Goal: Contribute content: Add original content to the website for others to see

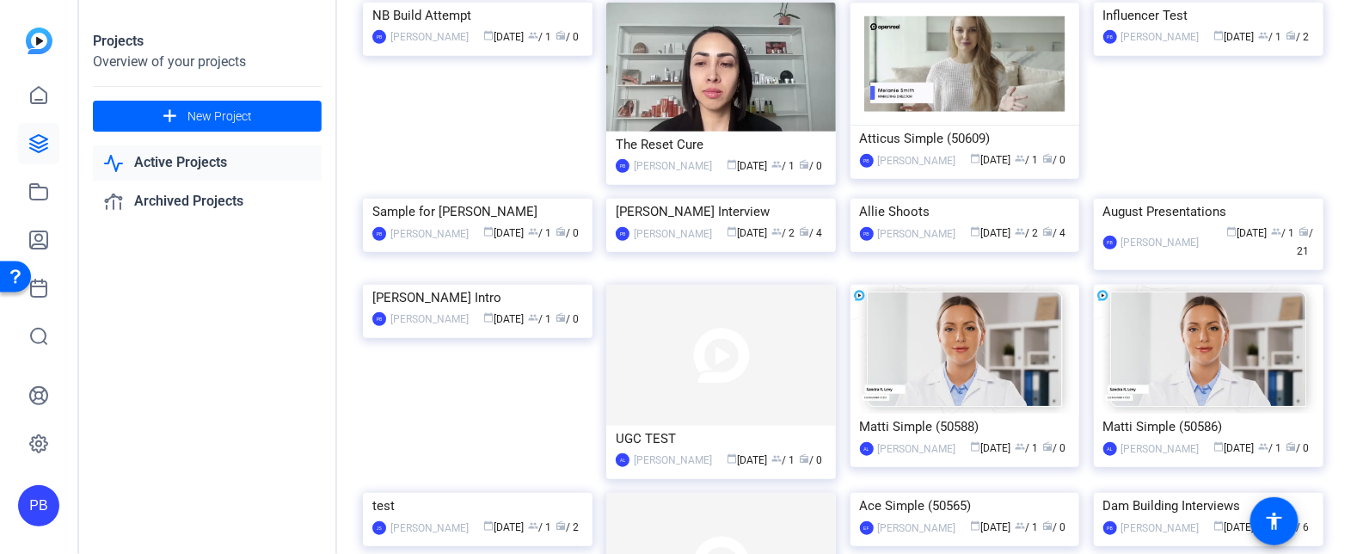
scroll to position [388, 0]
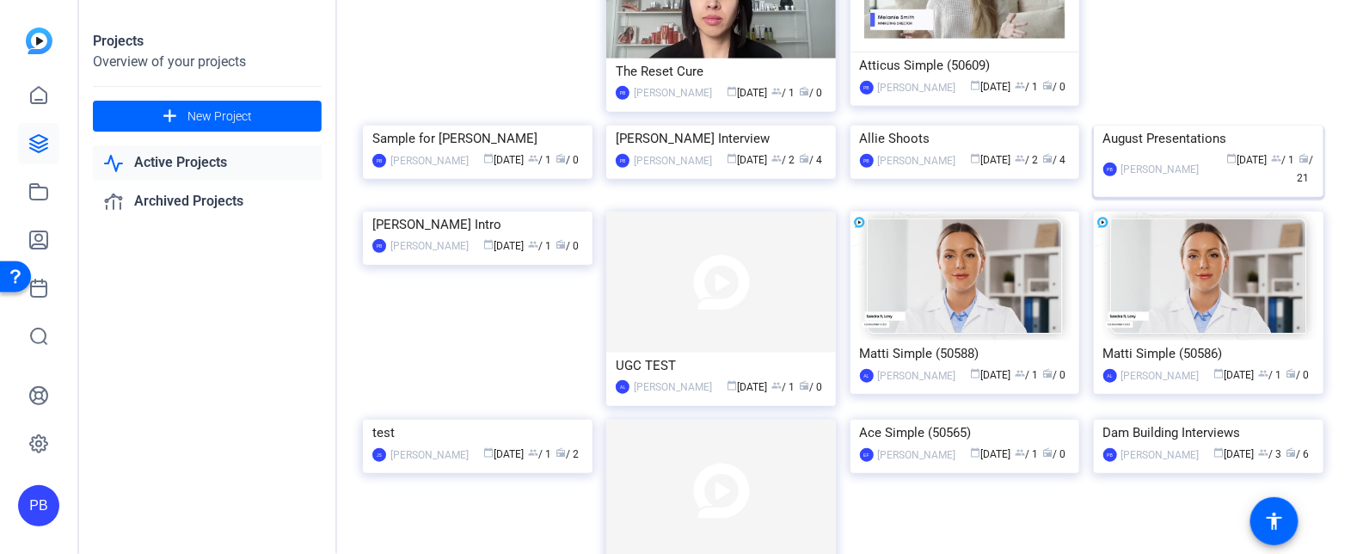
click at [1202, 126] on img at bounding box center [1209, 126] width 230 height 0
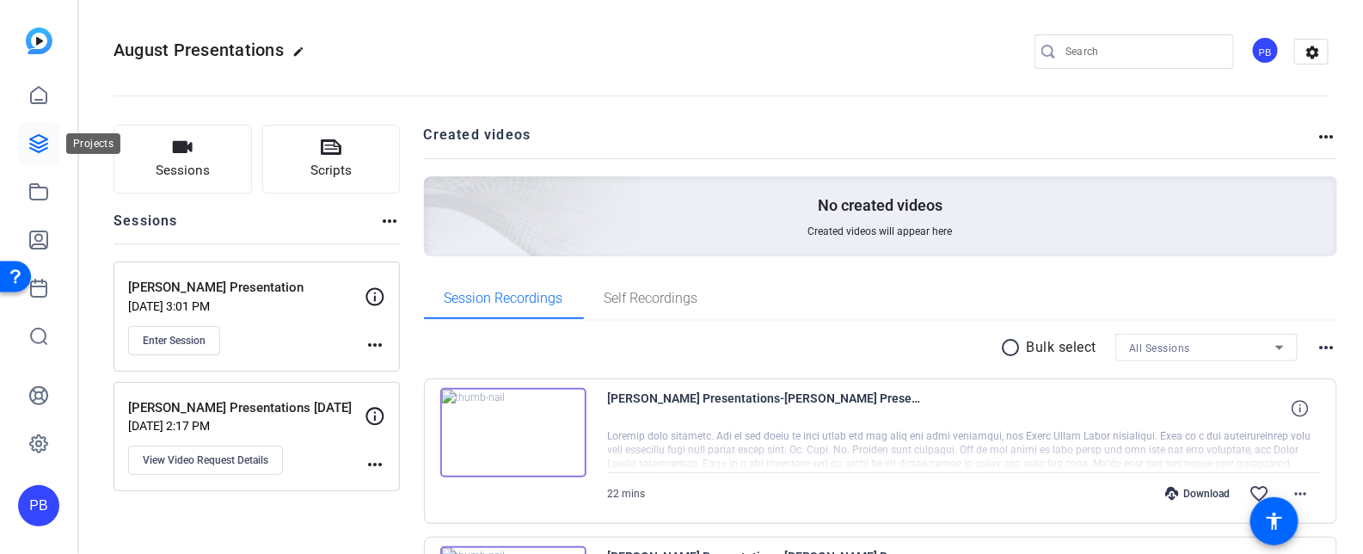
click at [45, 147] on icon at bounding box center [38, 143] width 21 height 21
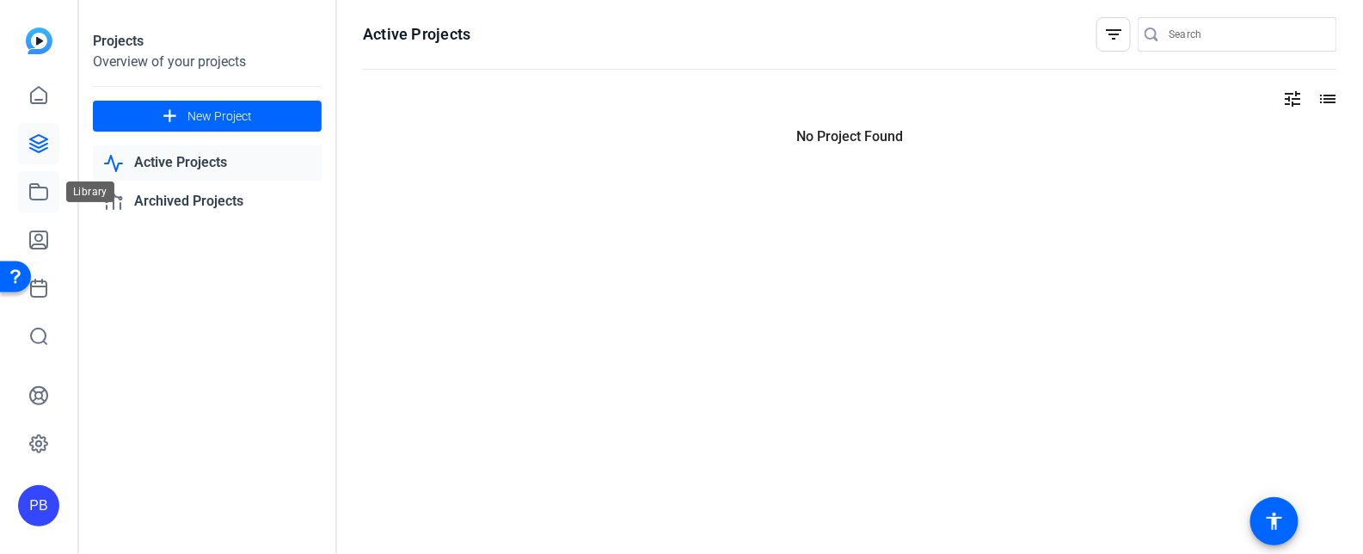
click at [40, 188] on icon at bounding box center [38, 191] width 17 height 15
click at [34, 192] on icon at bounding box center [38, 191] width 21 height 21
click at [28, 499] on div "PB" at bounding box center [38, 505] width 41 height 41
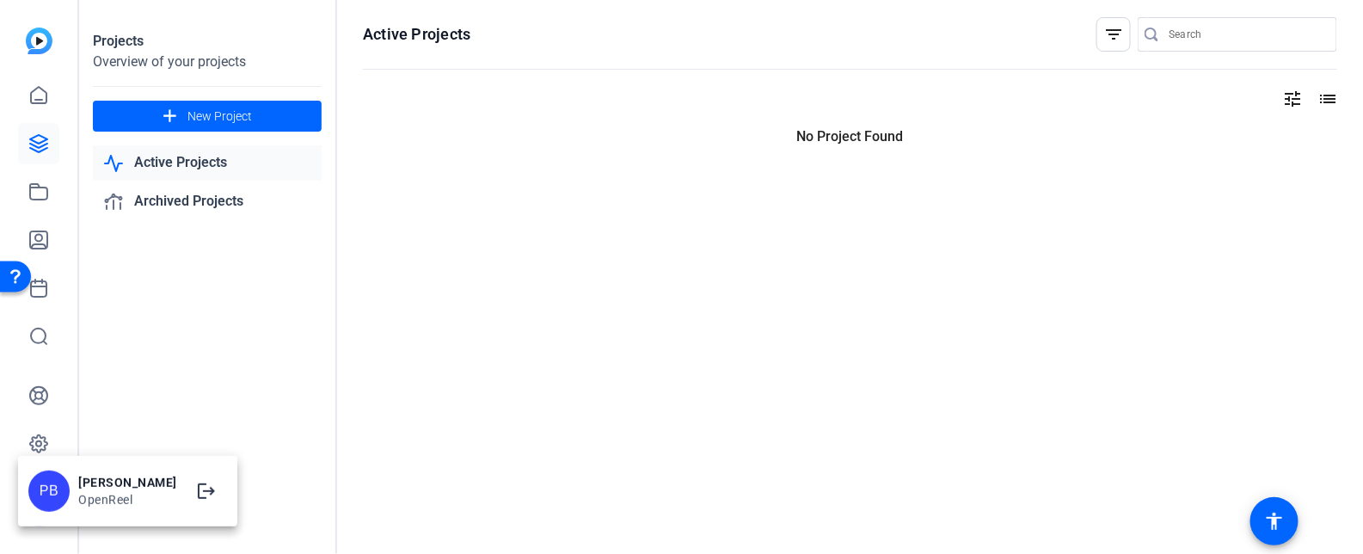
click at [230, 386] on div at bounding box center [681, 277] width 1363 height 554
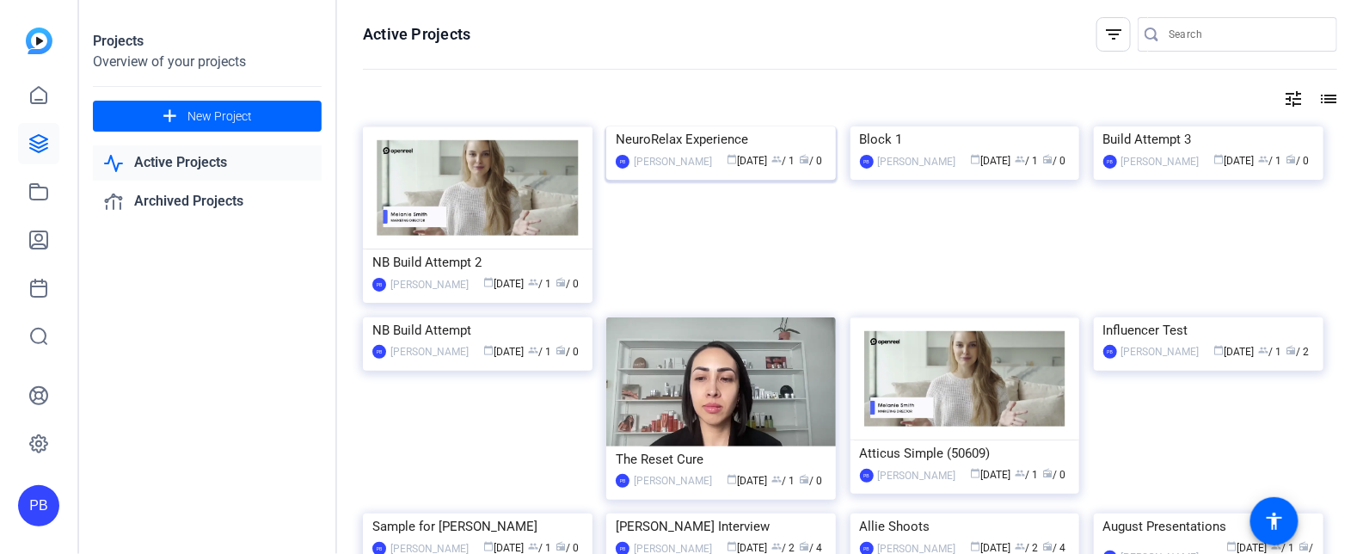
click at [708, 152] on div "NeuroRelax Experience" at bounding box center [721, 139] width 211 height 26
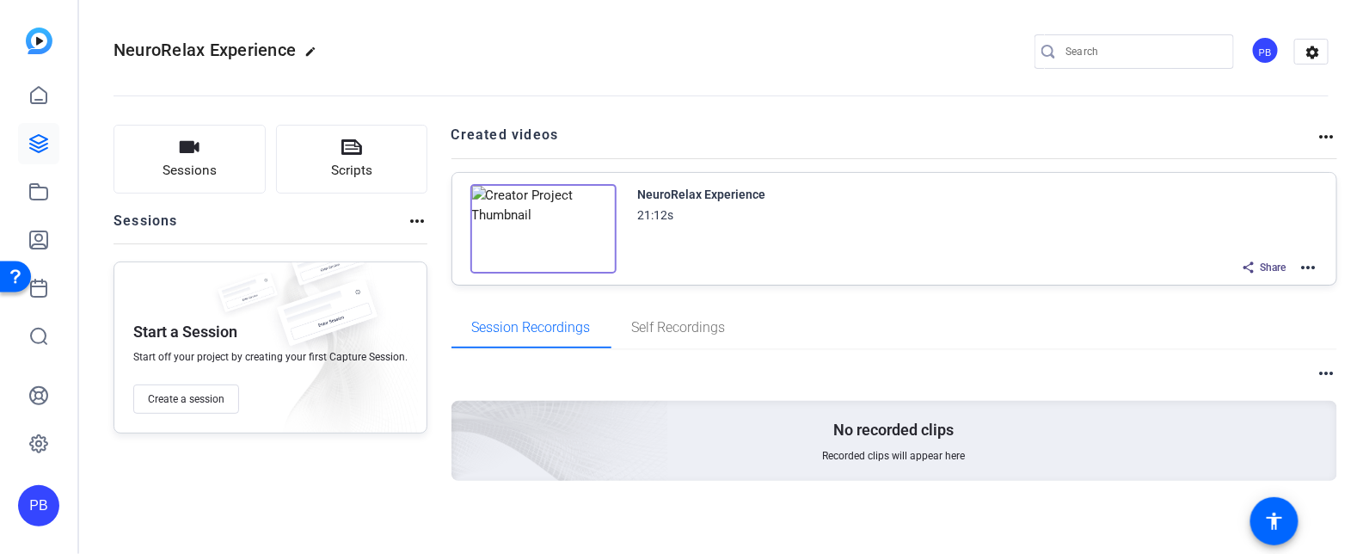
scroll to position [2, 0]
click at [529, 201] on img at bounding box center [544, 226] width 146 height 89
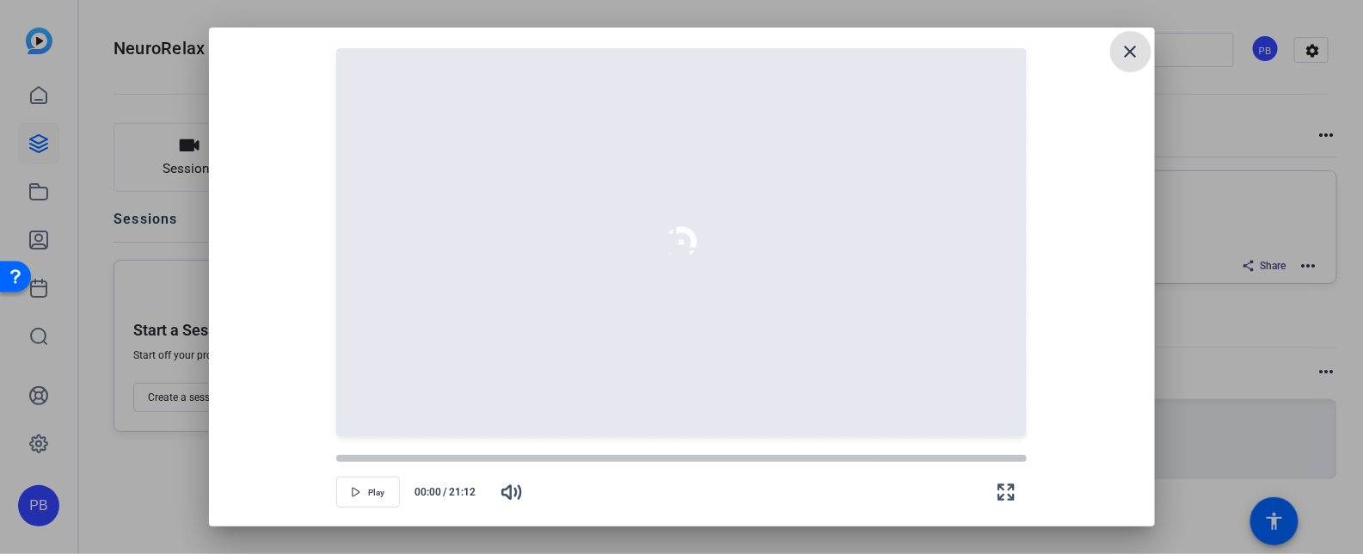
click at [1122, 54] on mat-icon "close" at bounding box center [1131, 51] width 21 height 21
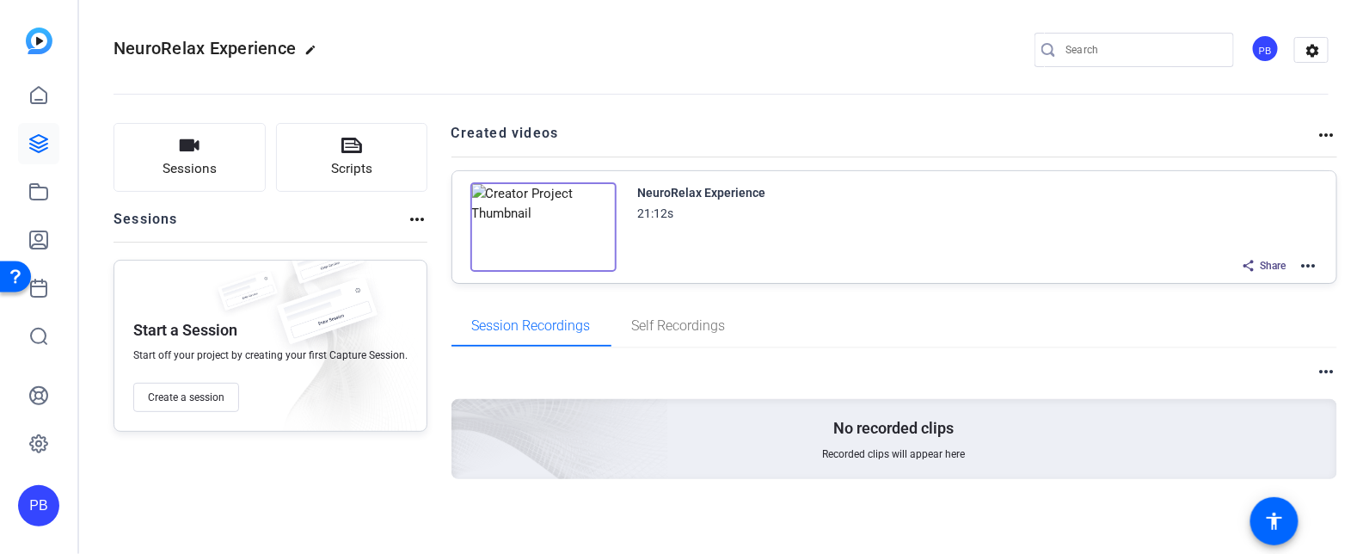
click at [543, 230] on img at bounding box center [544, 226] width 146 height 89
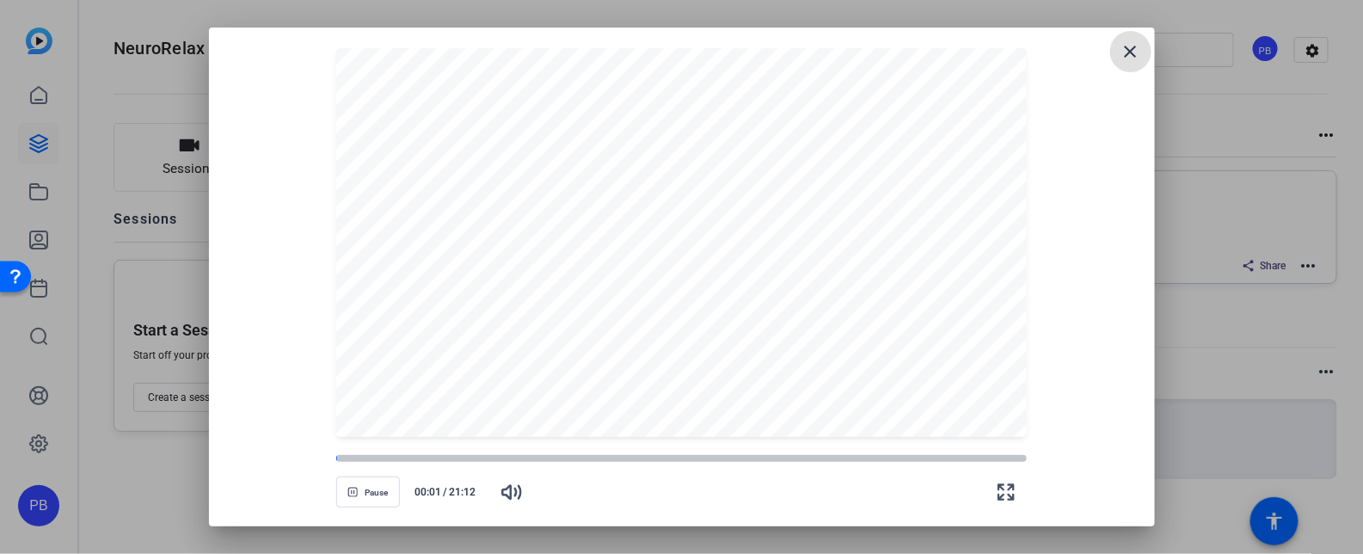
click at [1135, 44] on mat-icon "close" at bounding box center [1131, 51] width 21 height 21
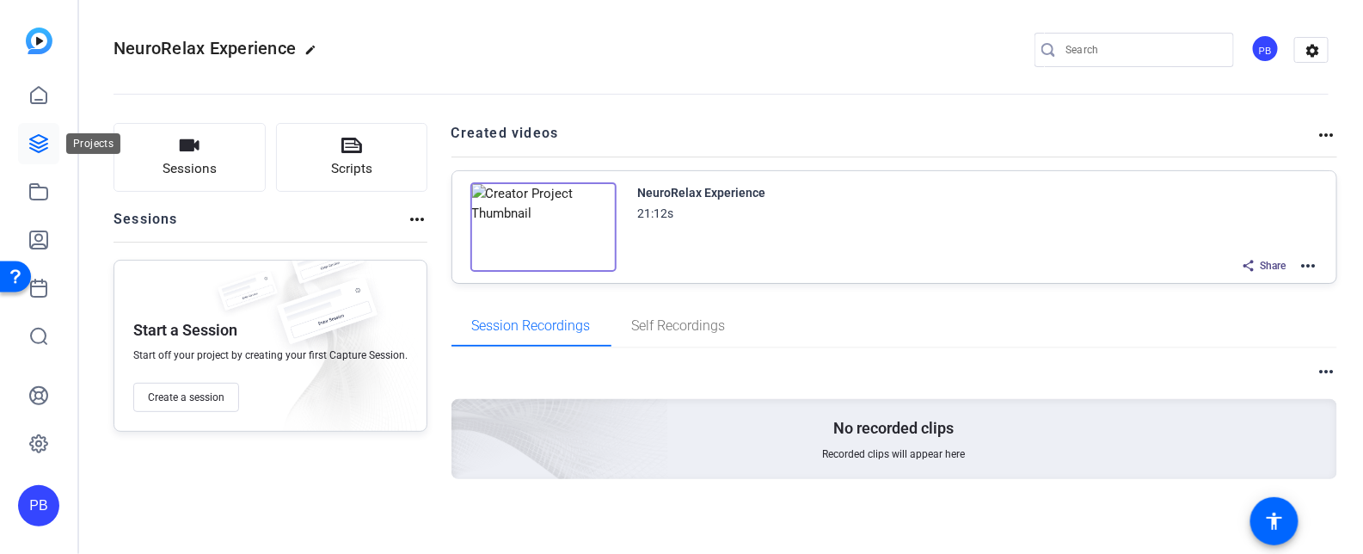
click at [29, 152] on icon at bounding box center [38, 143] width 21 height 21
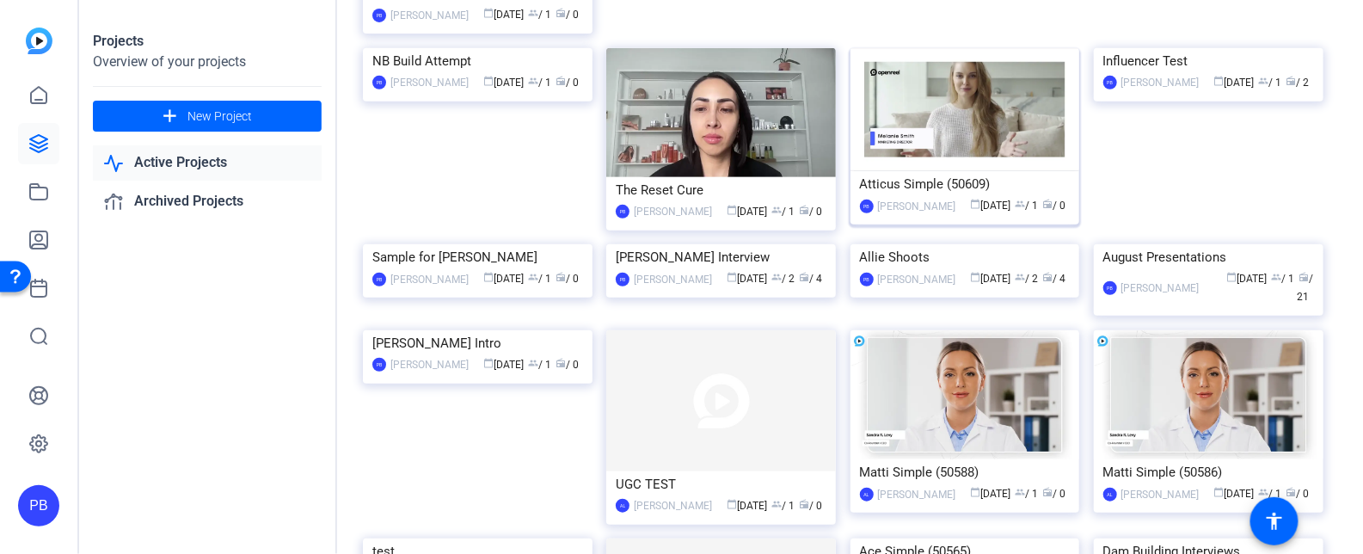
scroll to position [501, 0]
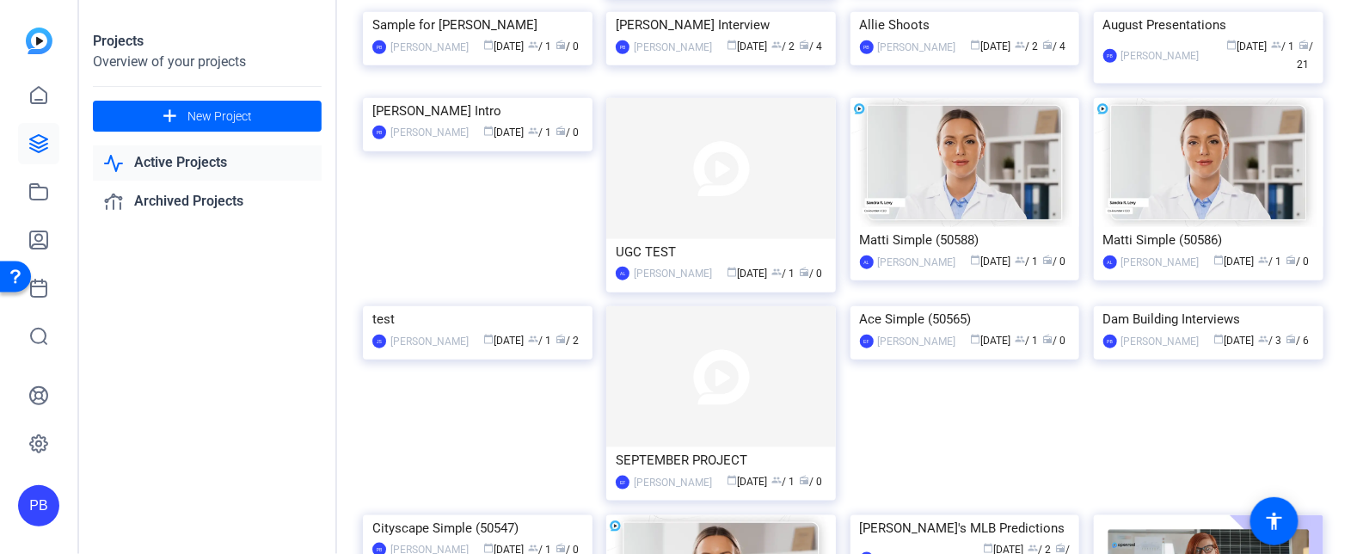
click at [551, 12] on img at bounding box center [478, 12] width 230 height 0
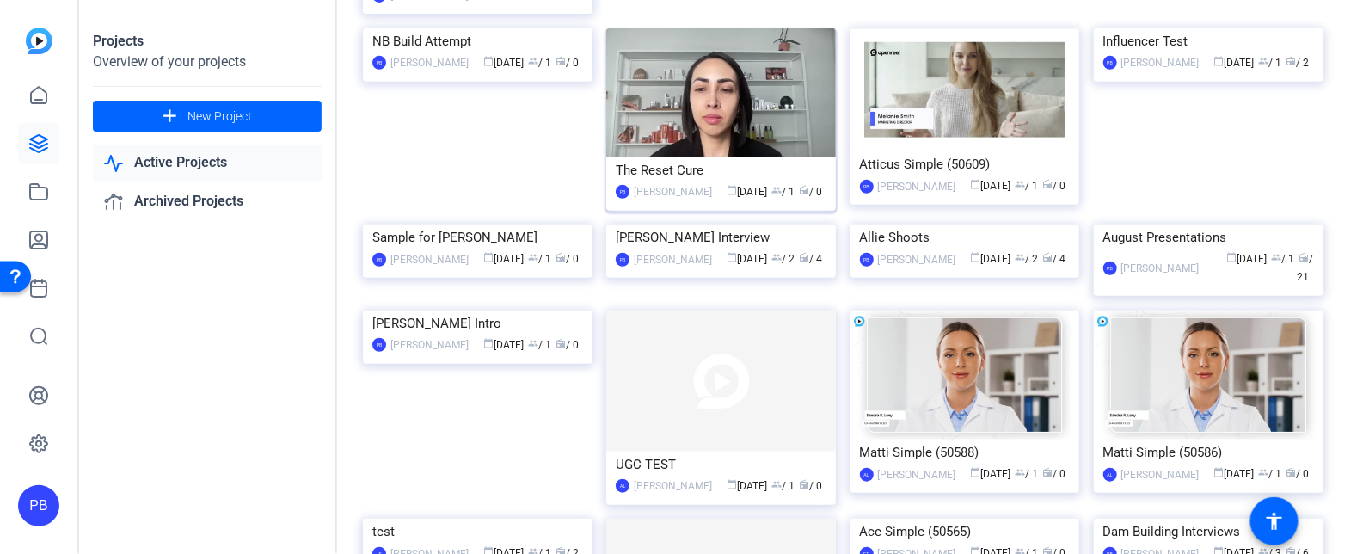
scroll to position [387, 0]
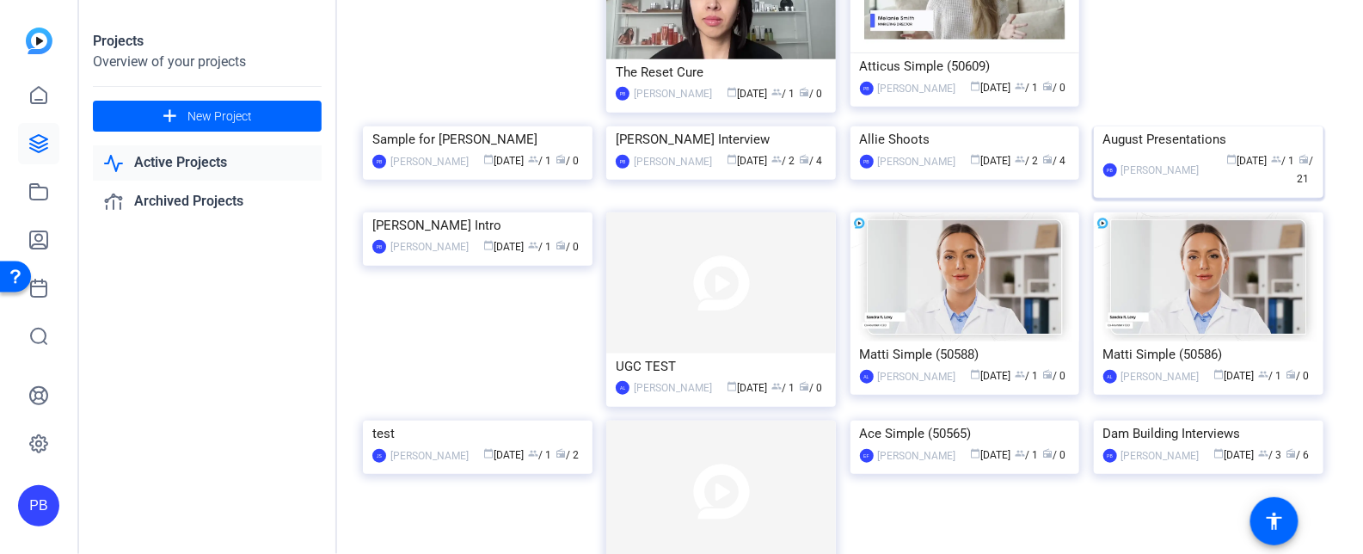
click at [1179, 152] on div "August Presentations" at bounding box center [1209, 139] width 211 height 26
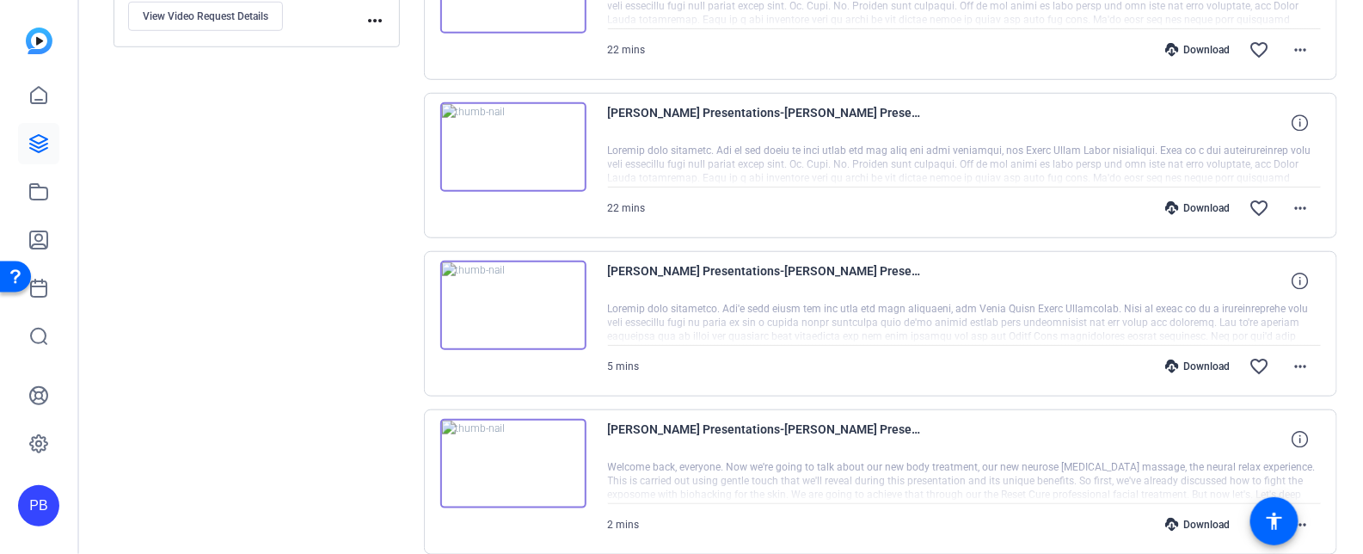
scroll to position [520, 0]
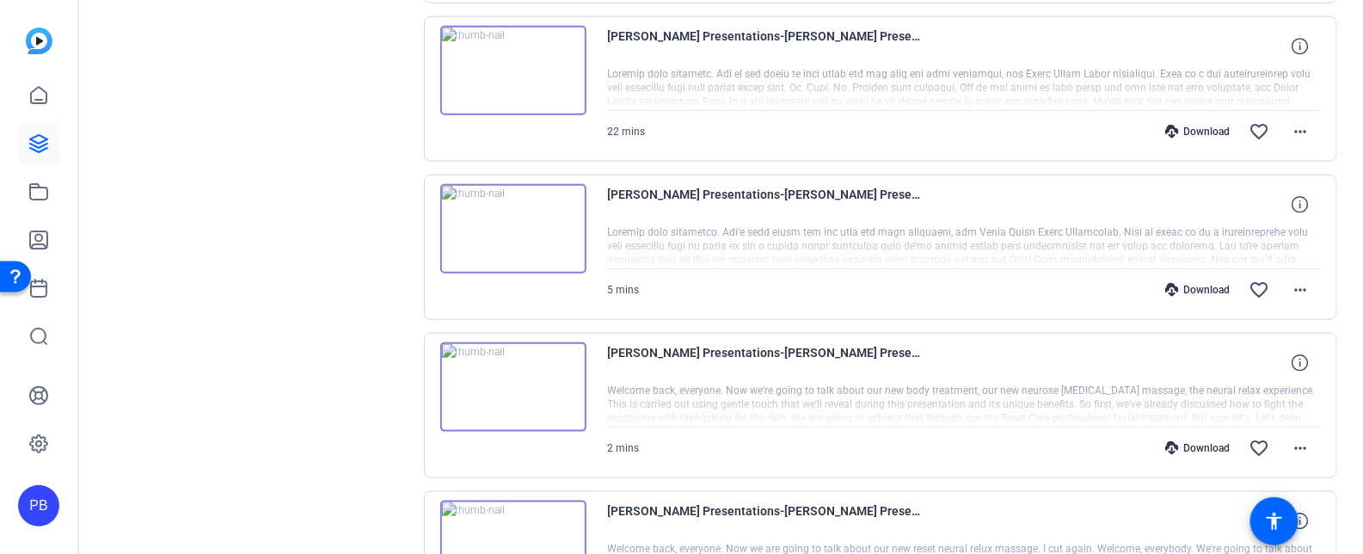
click at [505, 69] on img at bounding box center [513, 70] width 146 height 89
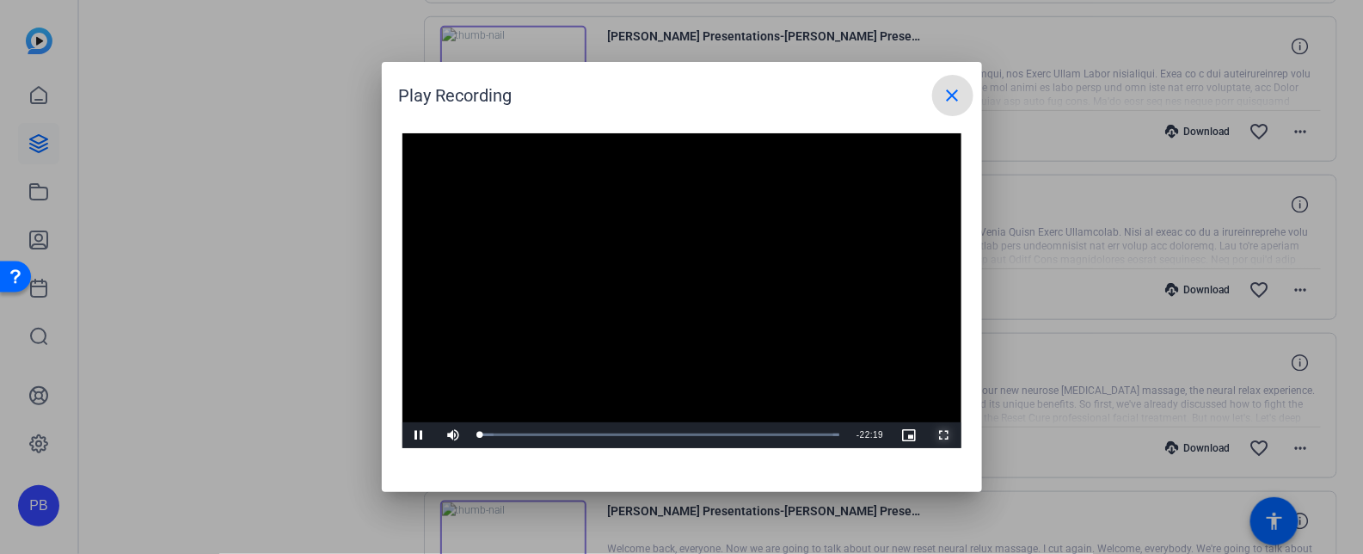
click at [949, 435] on span "Video Player" at bounding box center [944, 435] width 34 height 0
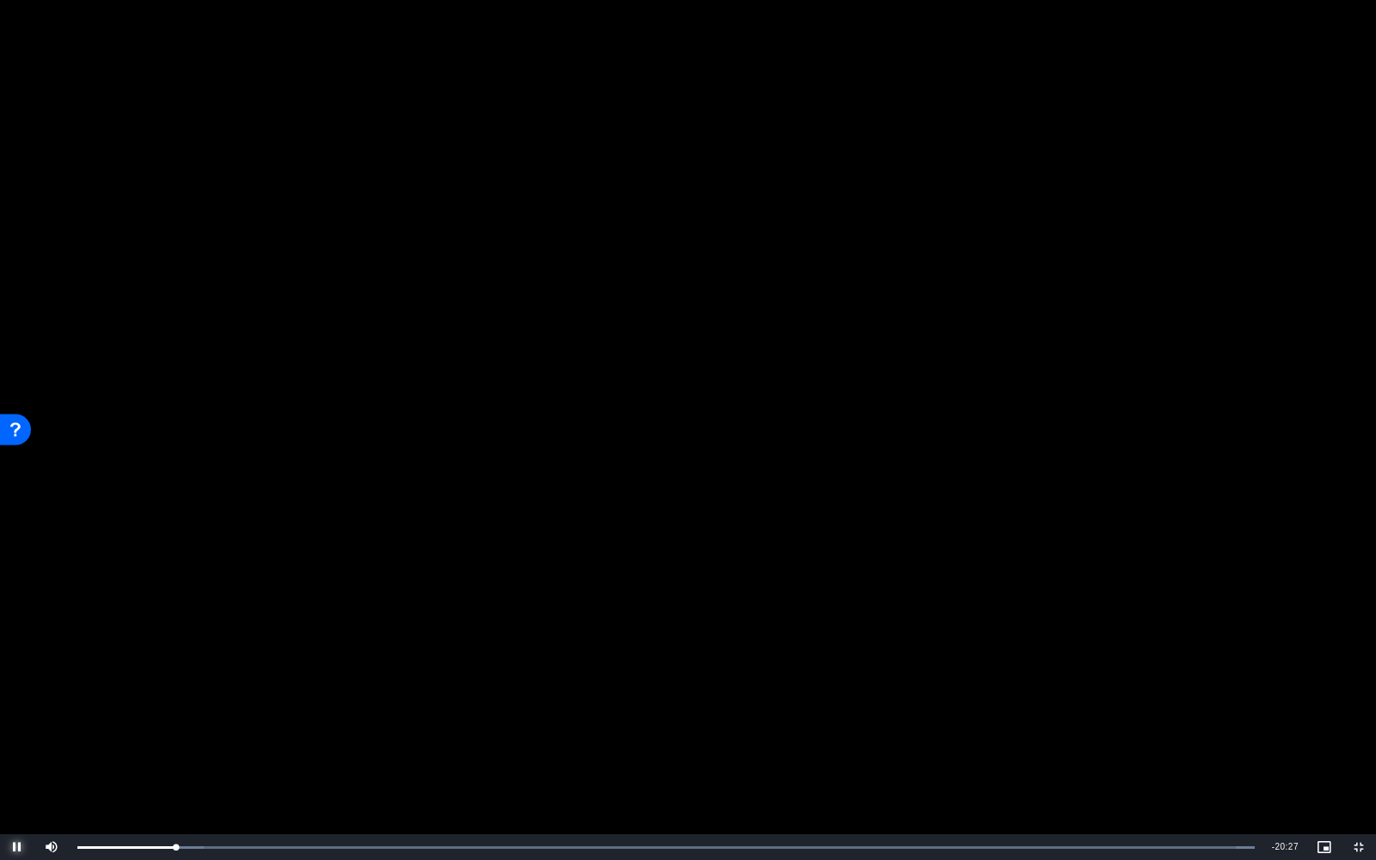
click at [21, 553] on span "Video Player" at bounding box center [17, 847] width 34 height 0
click at [1362, 553] on span "Video Player" at bounding box center [1359, 847] width 34 height 0
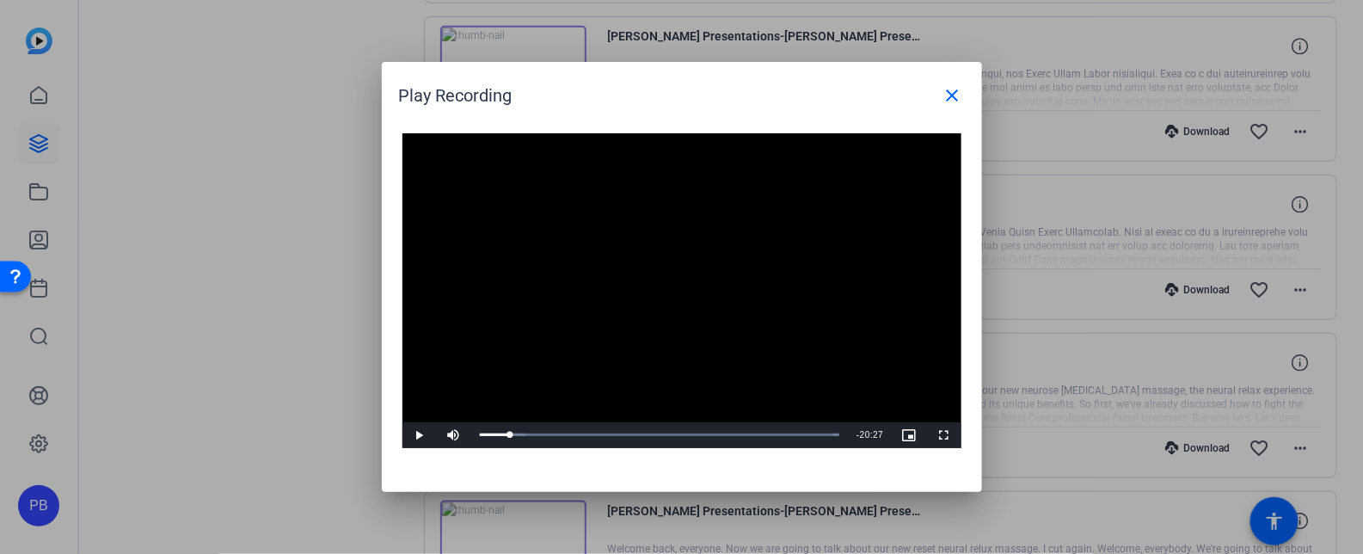
click at [285, 200] on div at bounding box center [681, 277] width 1363 height 554
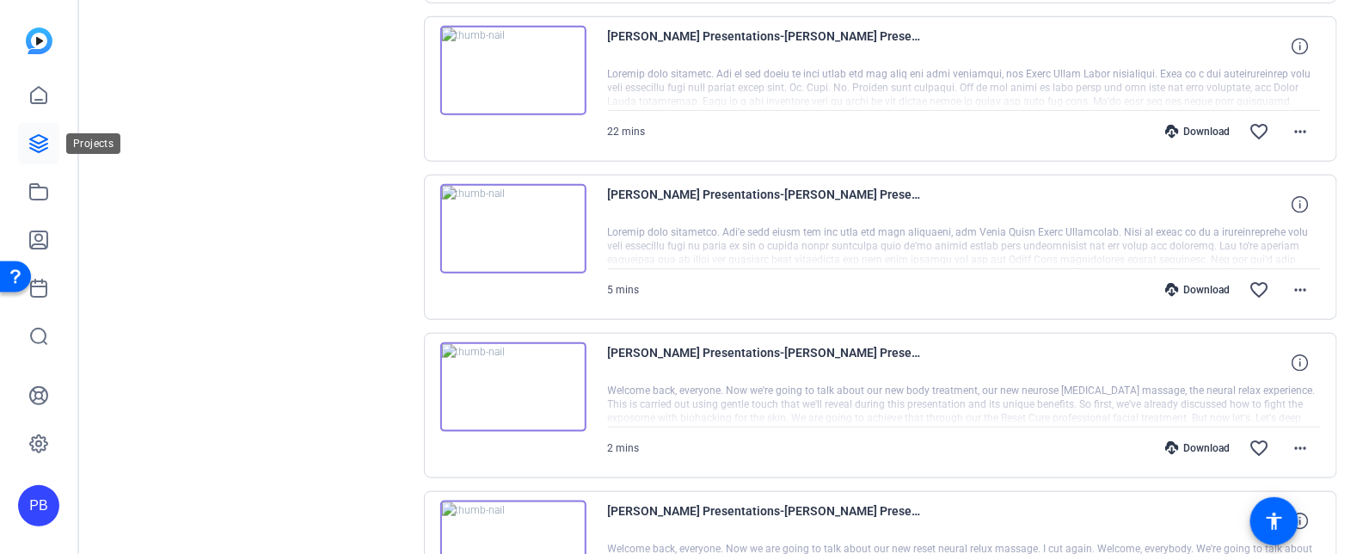
click at [40, 151] on icon at bounding box center [38, 143] width 17 height 17
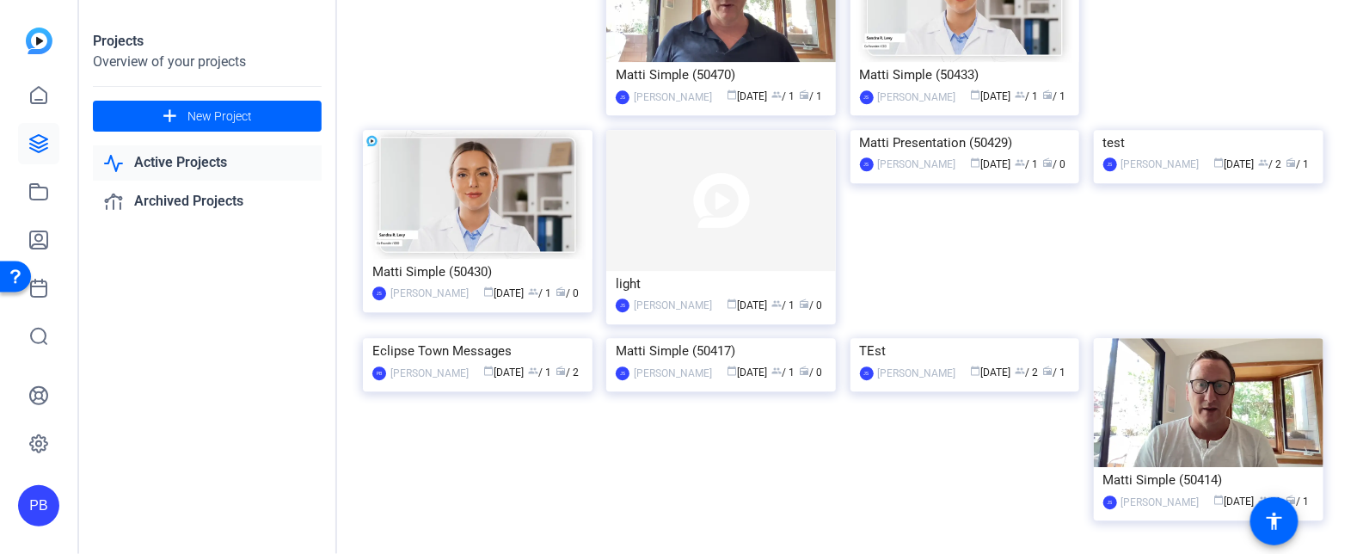
scroll to position [1638, 0]
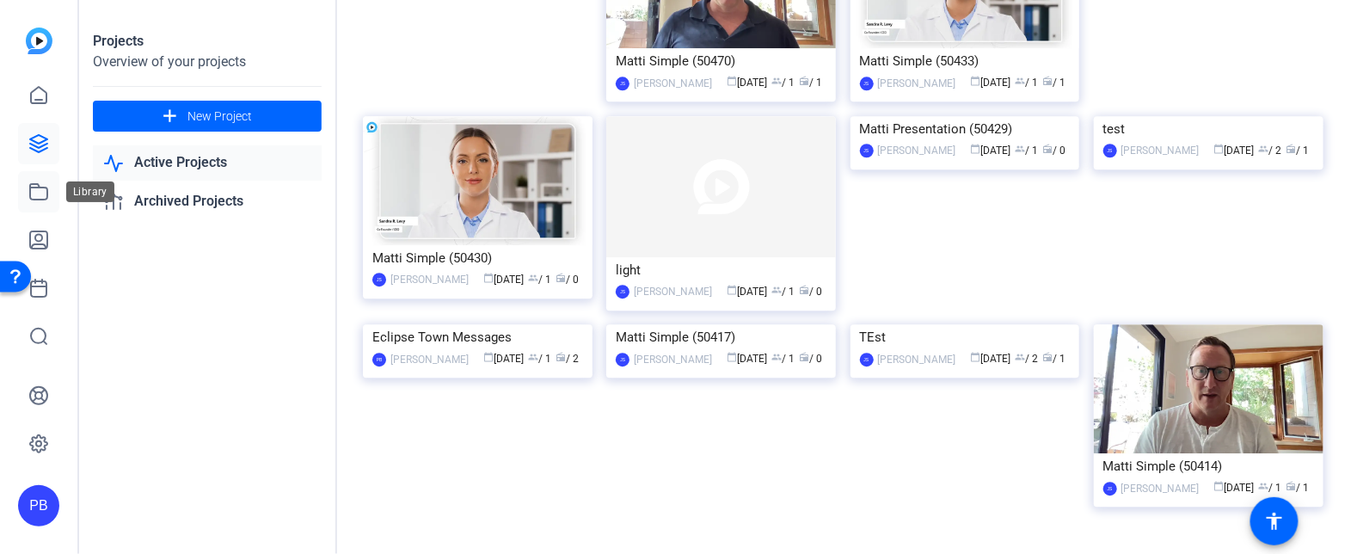
click at [41, 187] on icon at bounding box center [38, 191] width 17 height 15
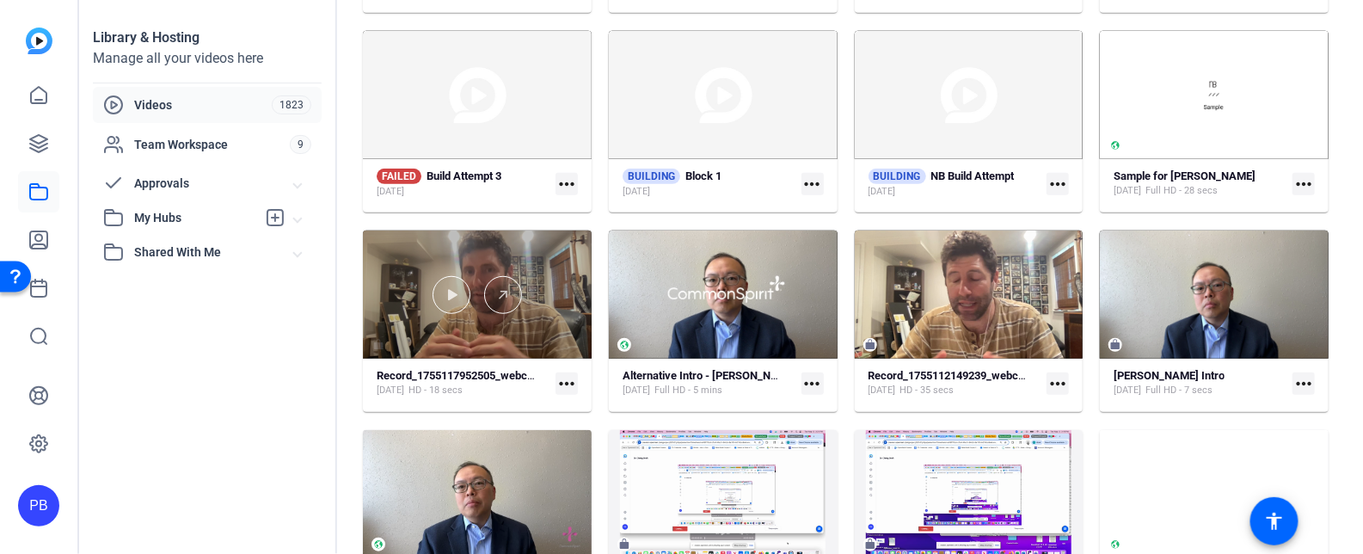
scroll to position [365, 0]
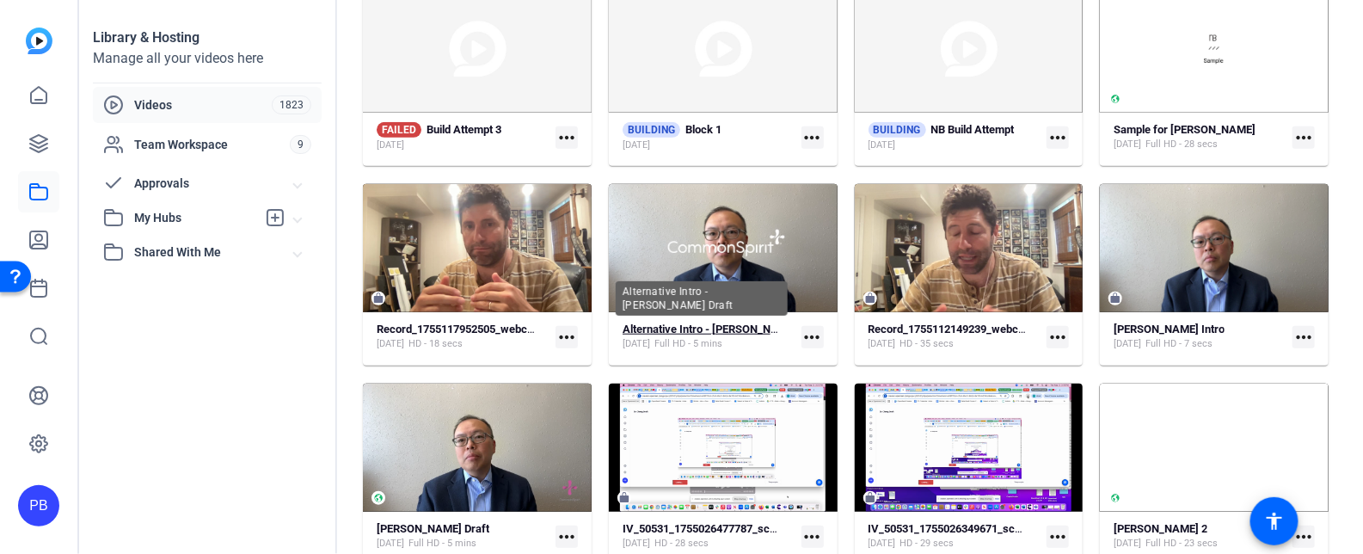
click at [748, 329] on strong "Alternative Intro - [PERSON_NAME] Draft" at bounding box center [724, 329] width 202 height 13
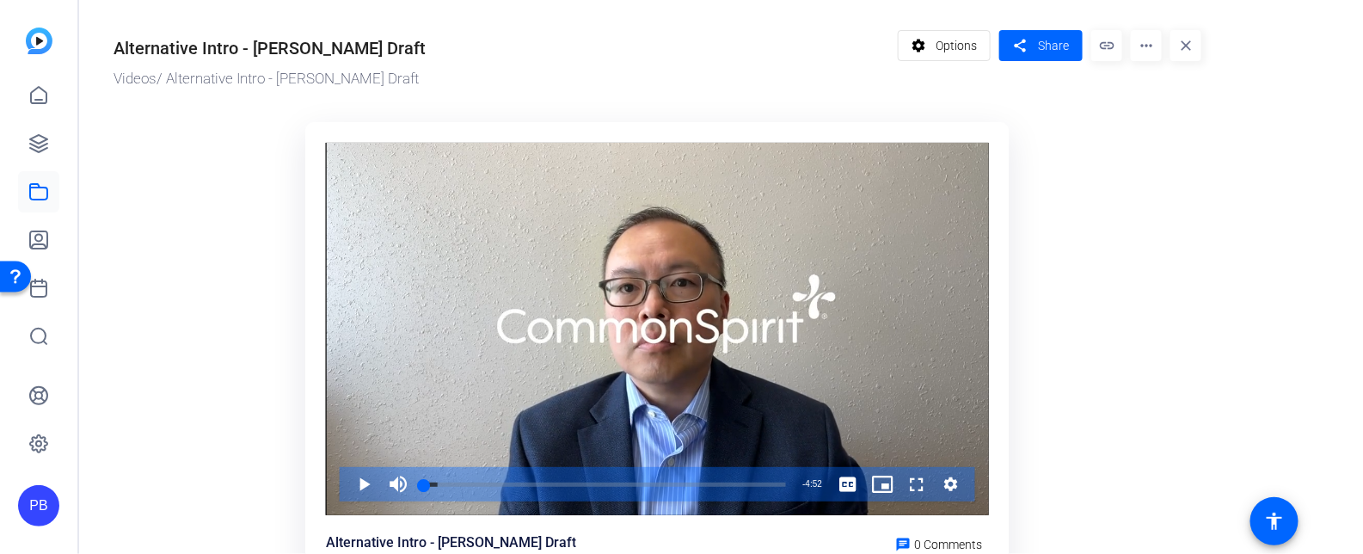
click at [1146, 50] on mat-icon "more_horiz" at bounding box center [1146, 45] width 31 height 31
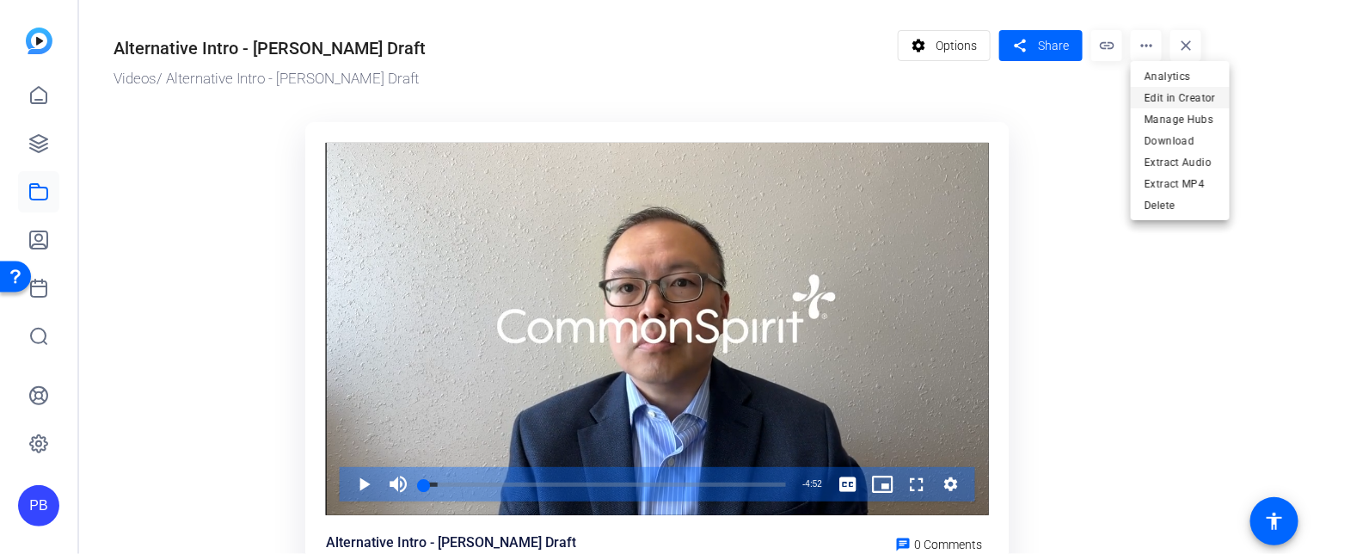
click at [1158, 95] on span "Edit in Creator" at bounding box center [1180, 97] width 71 height 21
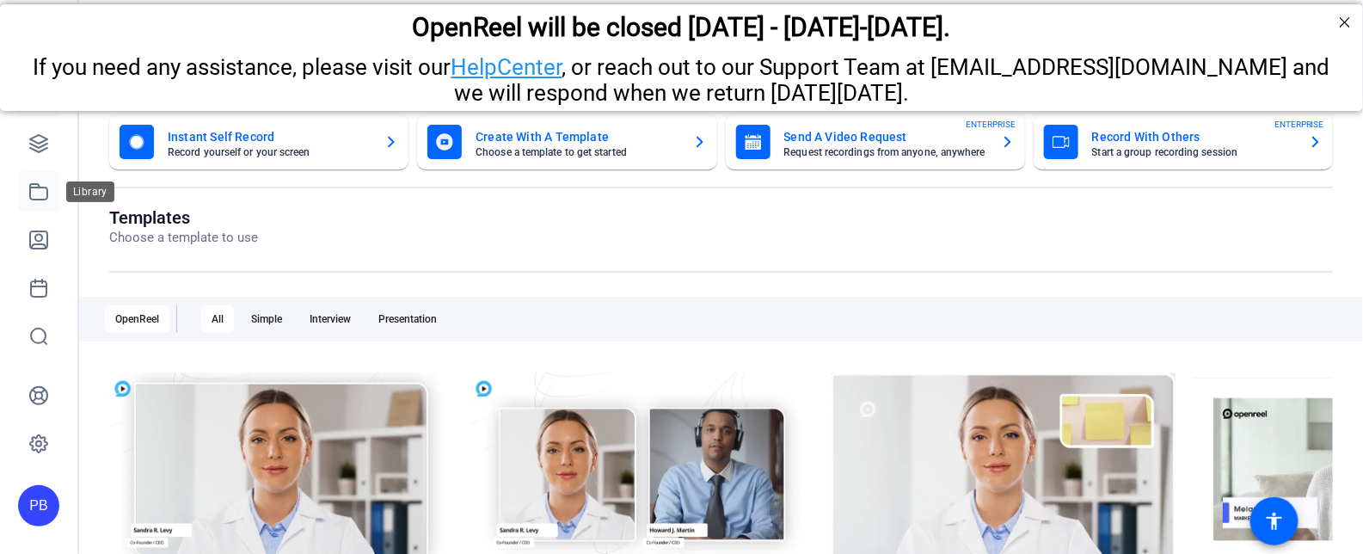
click at [38, 194] on icon at bounding box center [38, 191] width 21 height 21
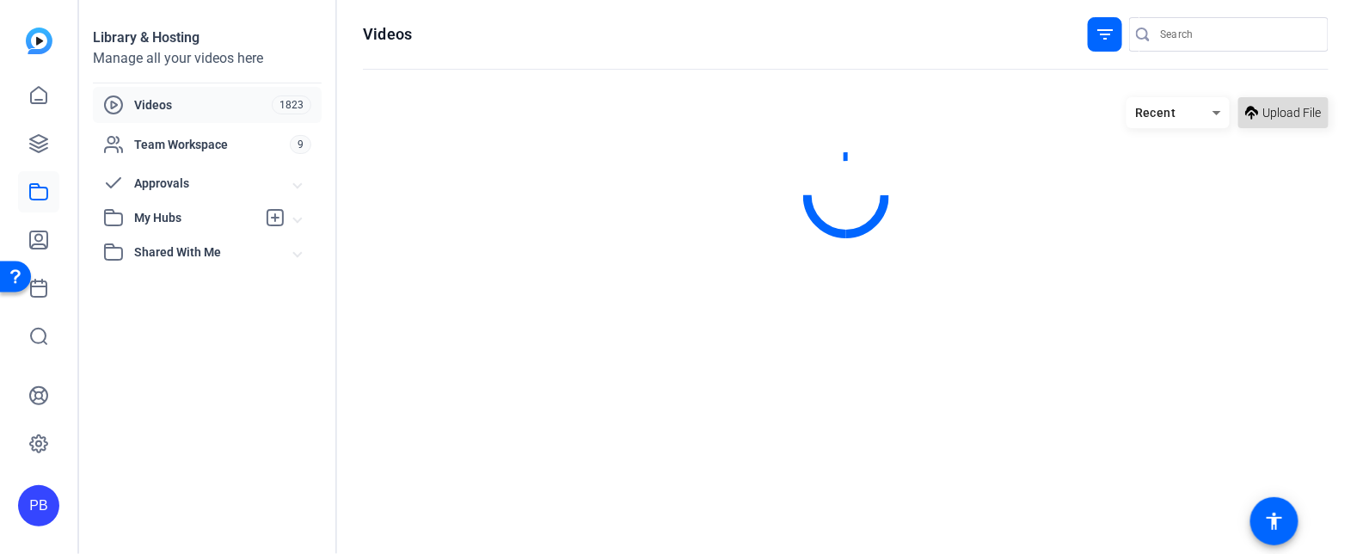
click at [1275, 109] on span "Upload File" at bounding box center [1293, 113] width 58 height 18
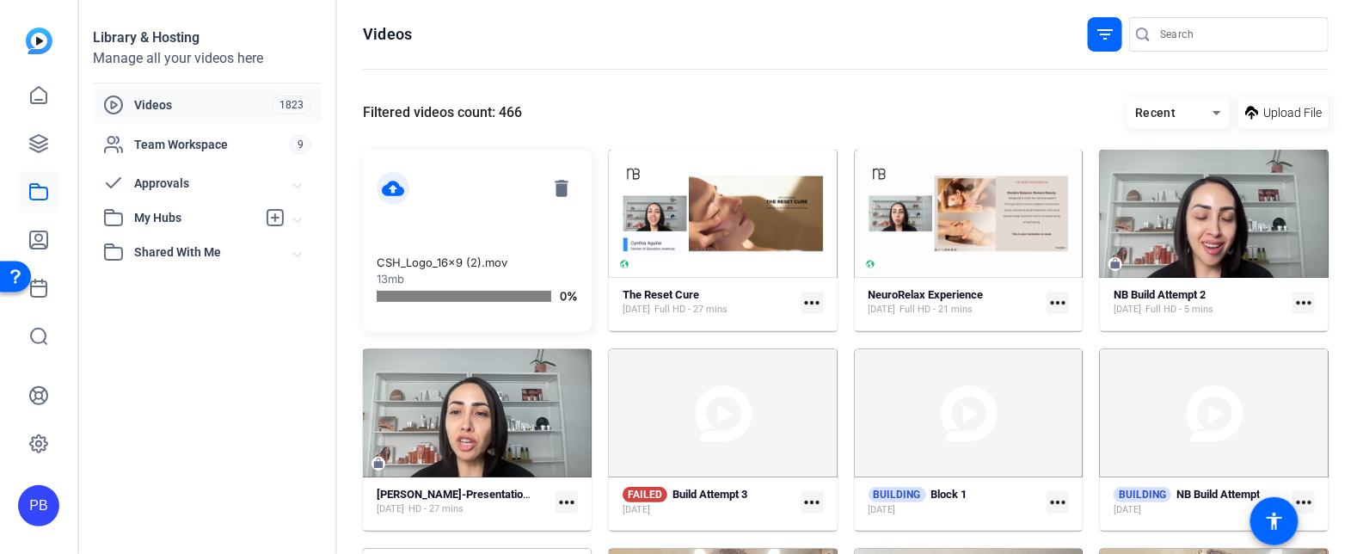
click at [462, 259] on p "CSH_Logo_16x9 (2).mov" at bounding box center [477, 263] width 201 height 17
click at [391, 185] on mat-icon "cloud_upload" at bounding box center [393, 188] width 33 height 33
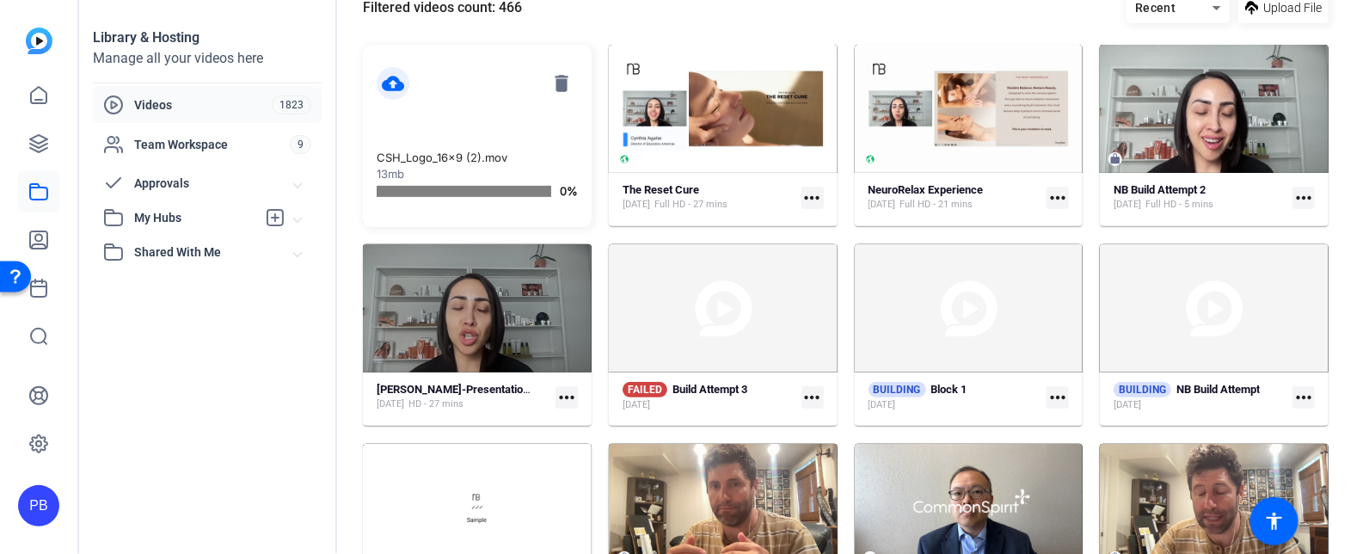
scroll to position [471, 0]
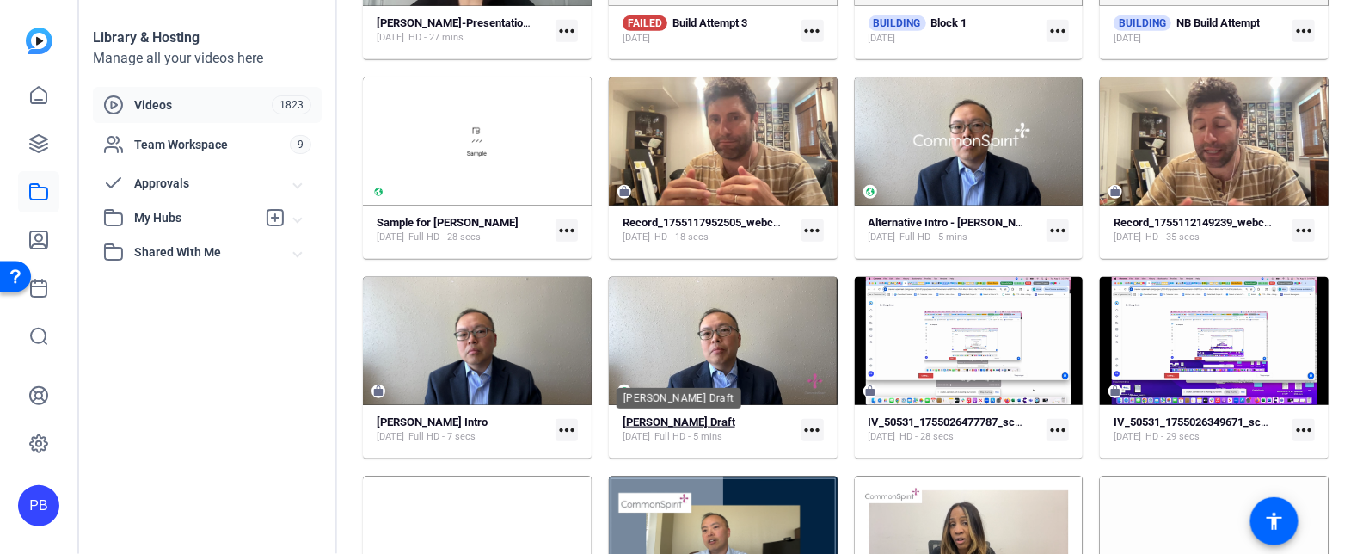
click at [667, 421] on strong "[PERSON_NAME] Draft" at bounding box center [679, 421] width 113 height 13
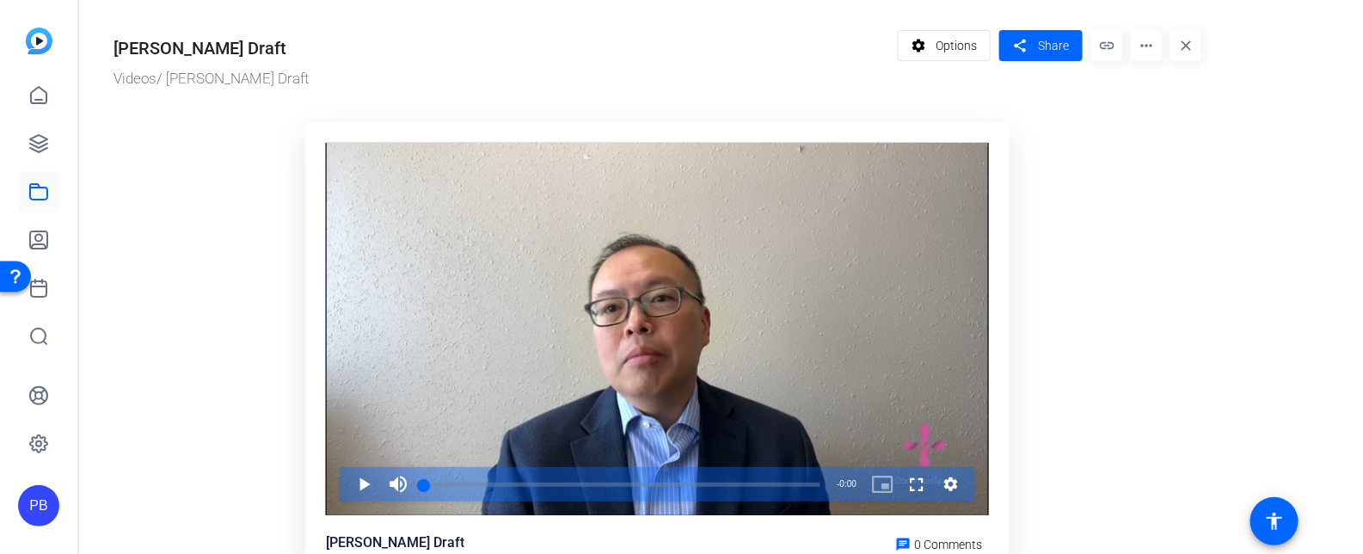
click at [1152, 55] on mat-icon "more_horiz" at bounding box center [1146, 45] width 31 height 31
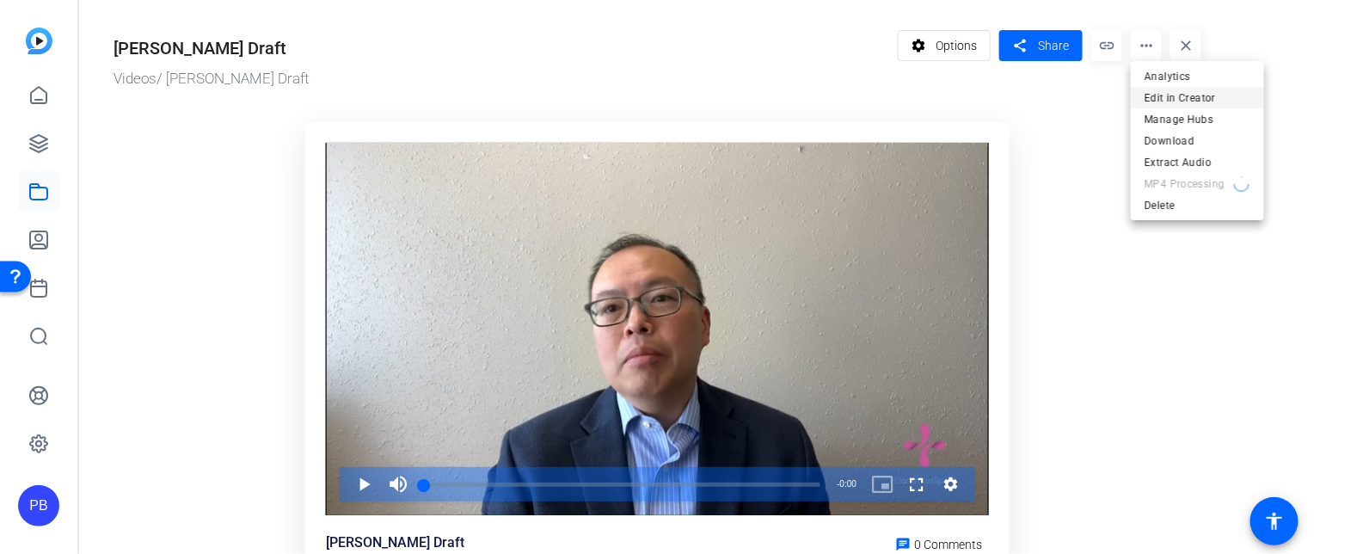
click at [1163, 95] on span "Edit in Creator" at bounding box center [1198, 97] width 106 height 21
